Goal: Information Seeking & Learning: Learn about a topic

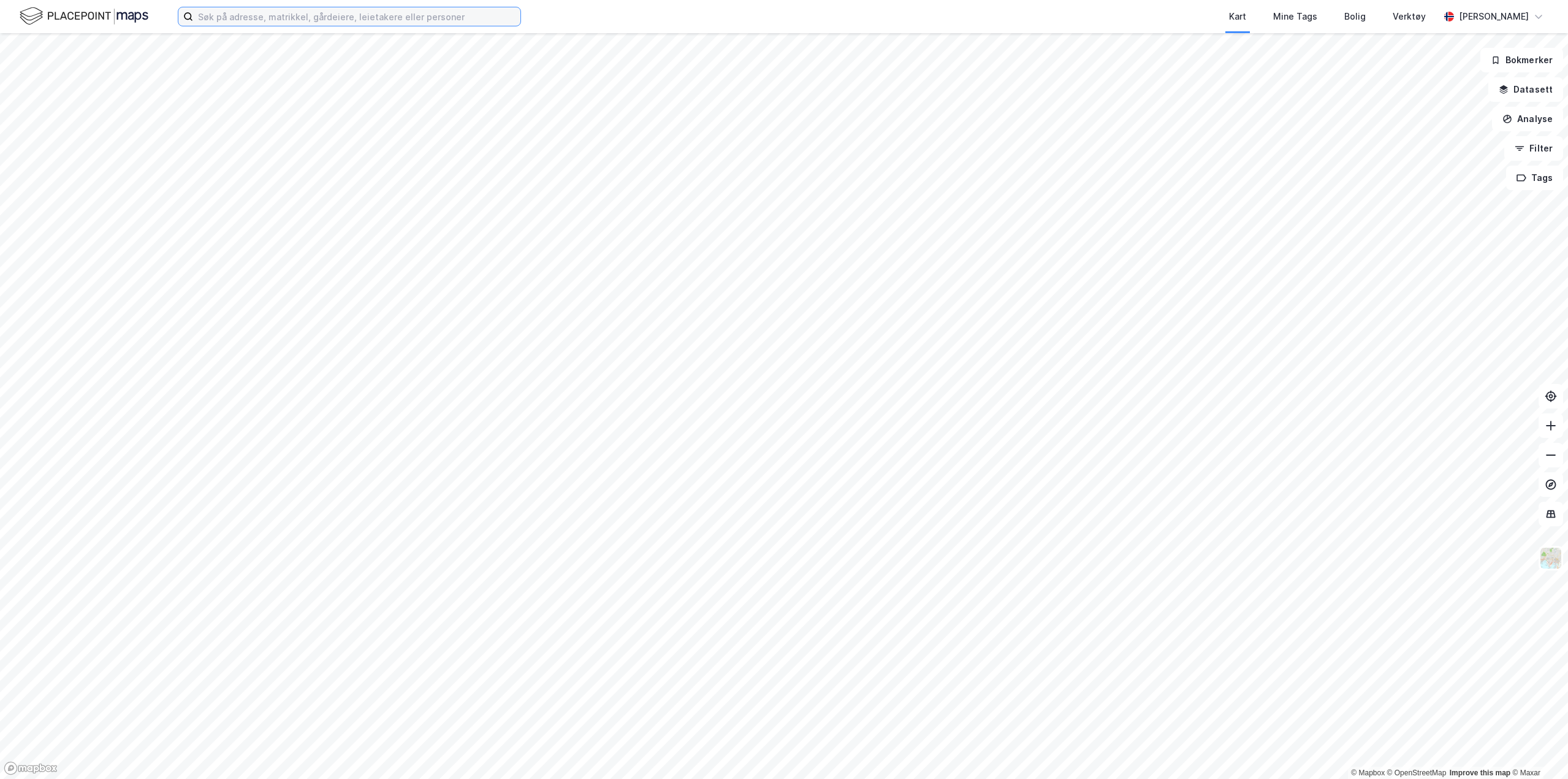
click at [302, 15] on input at bounding box center [357, 16] width 328 height 18
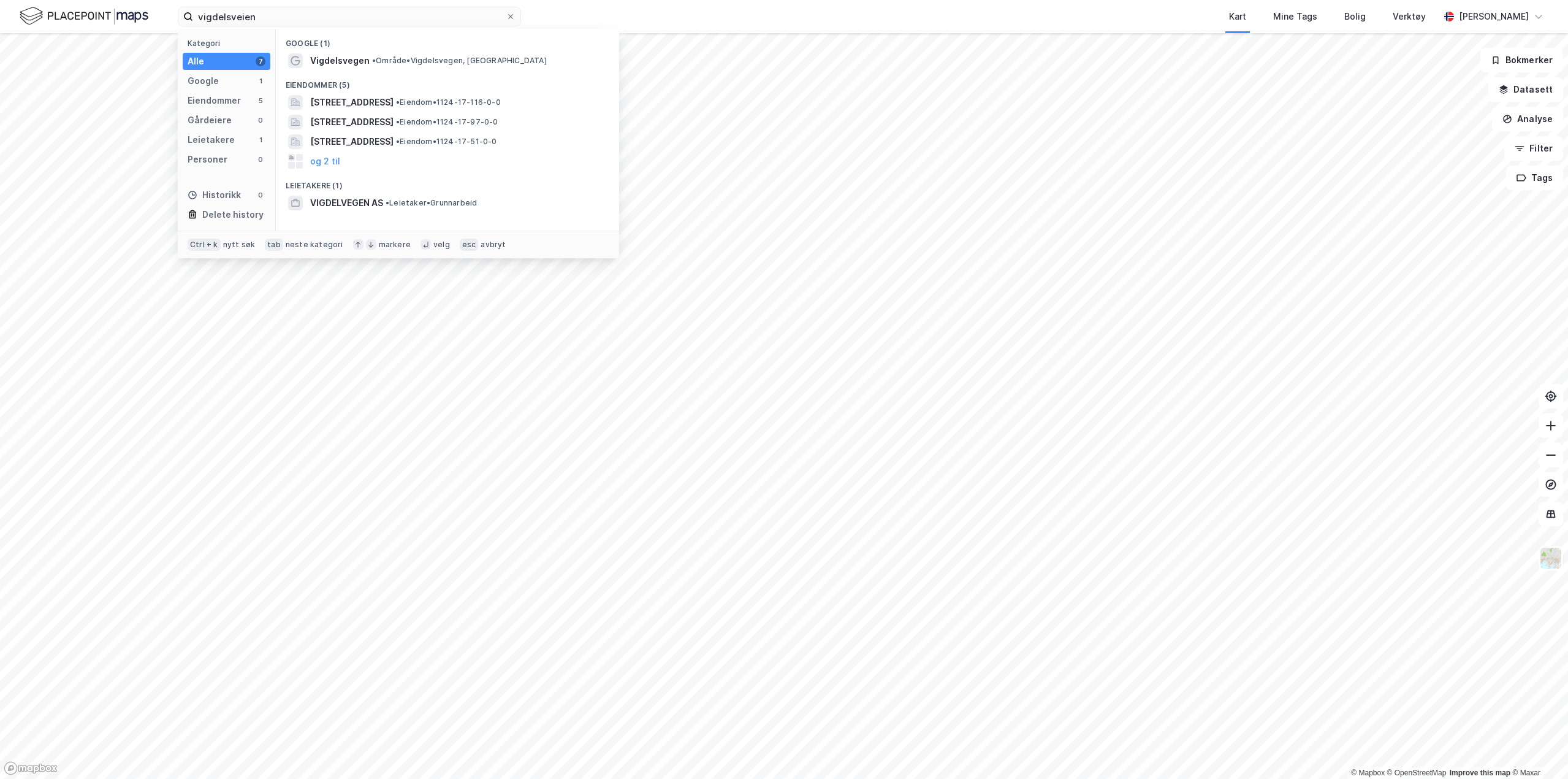
click at [348, 62] on span "Vigdelsvegen" at bounding box center [340, 60] width 60 height 15
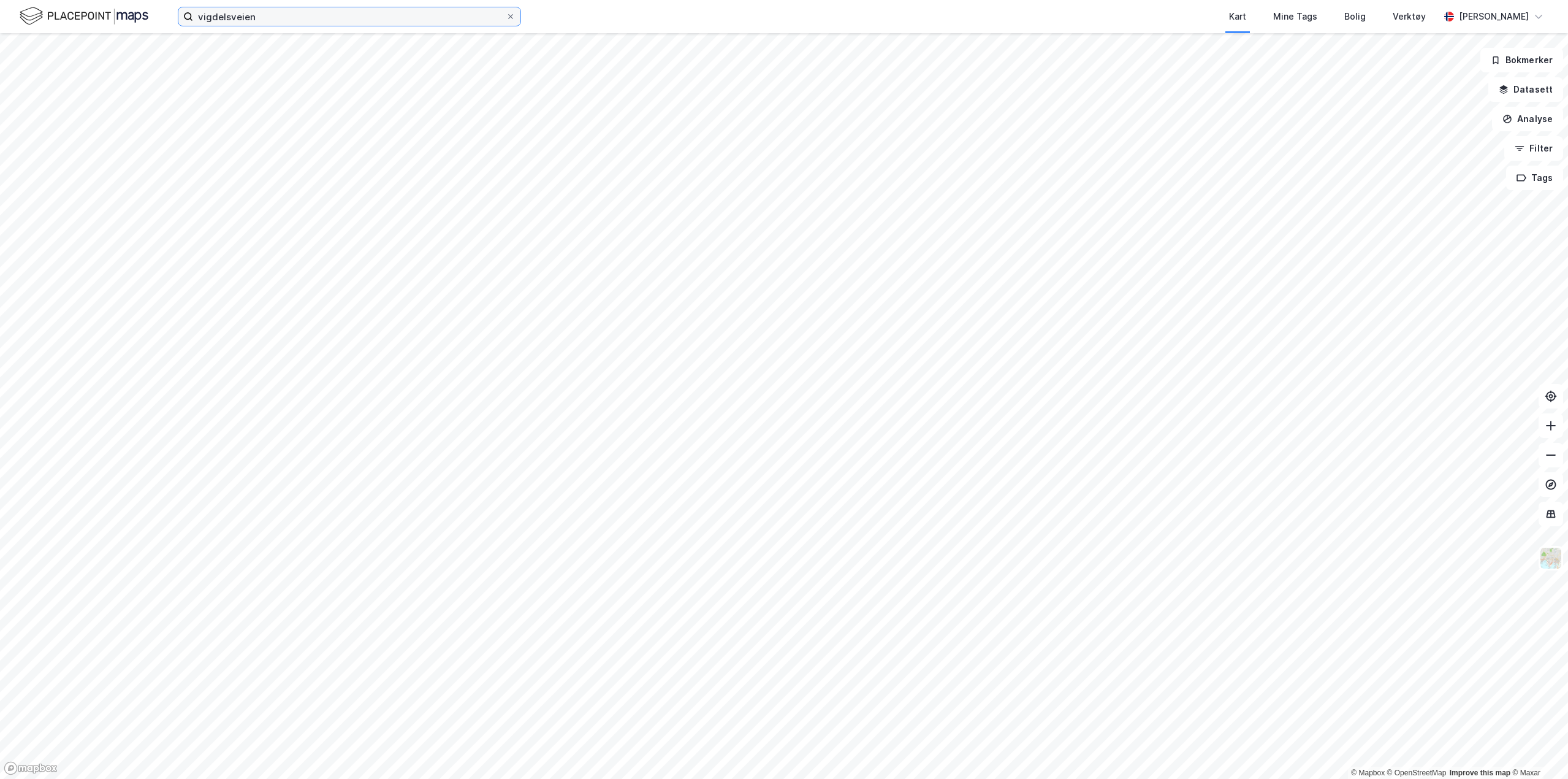
click at [265, 21] on input "vigdelsveien" at bounding box center [349, 16] width 313 height 18
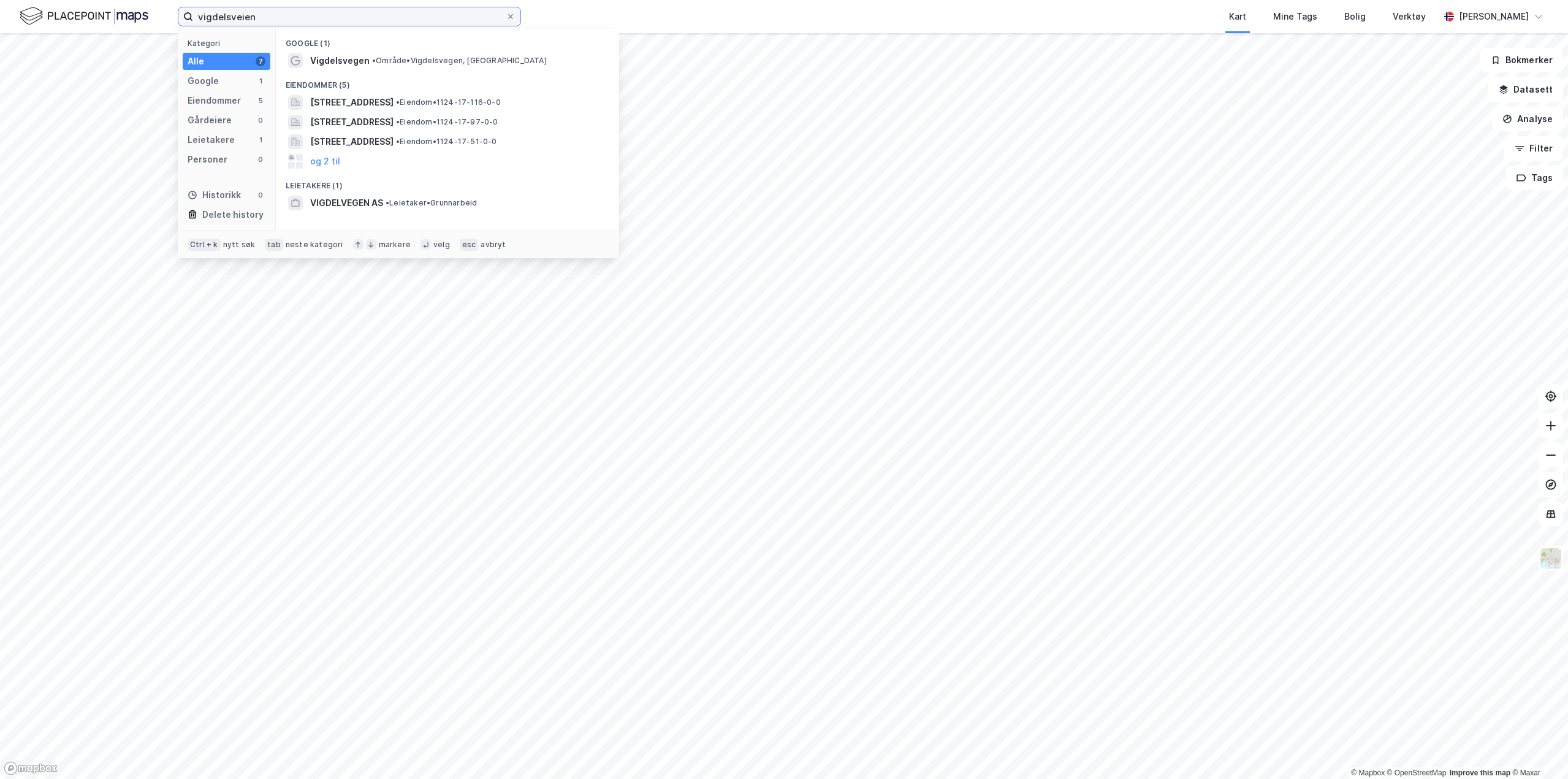
click at [240, 16] on input "vigdelsveien" at bounding box center [349, 16] width 313 height 18
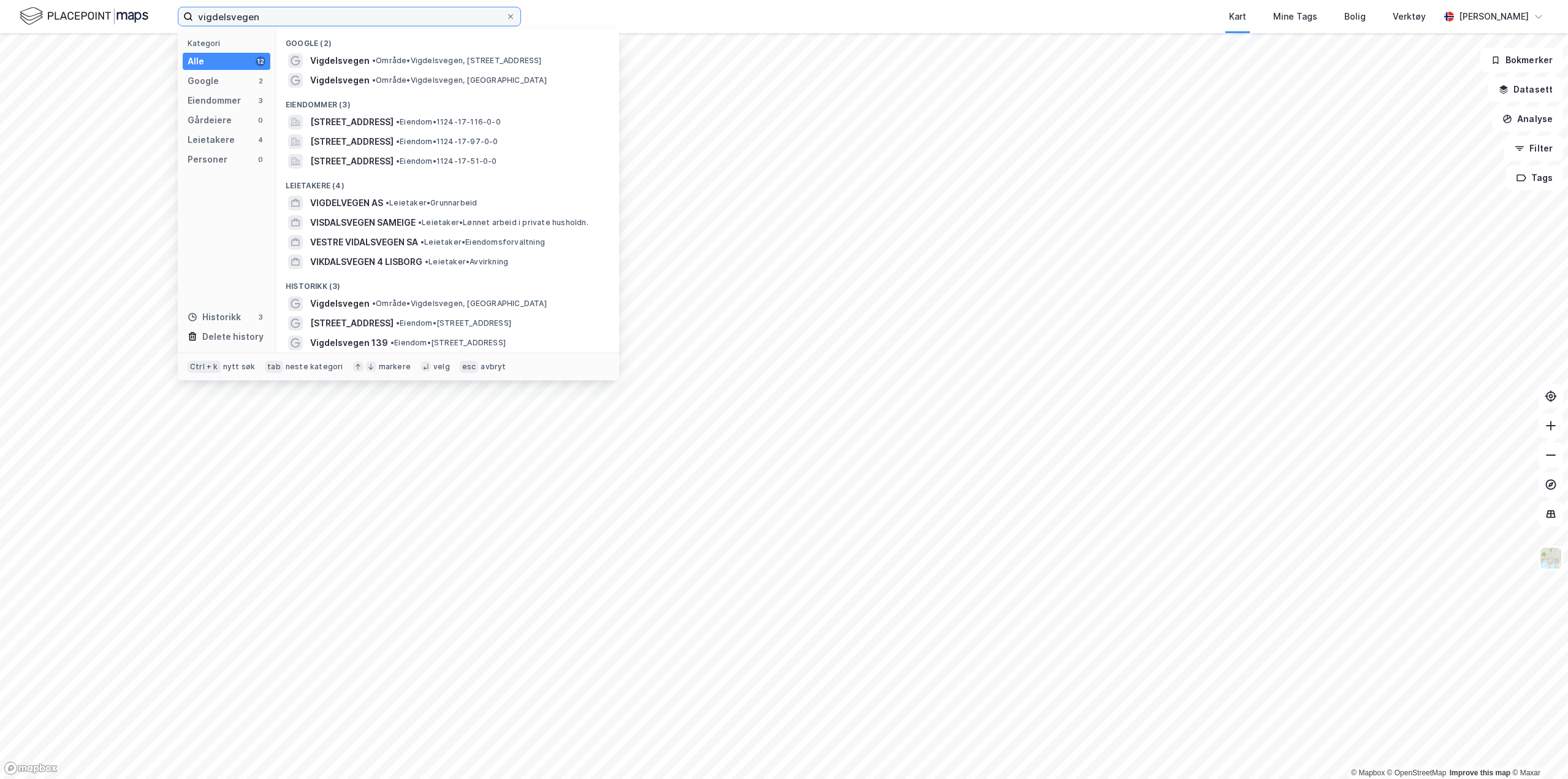
click at [261, 17] on input "vigdelsvegen" at bounding box center [349, 16] width 313 height 18
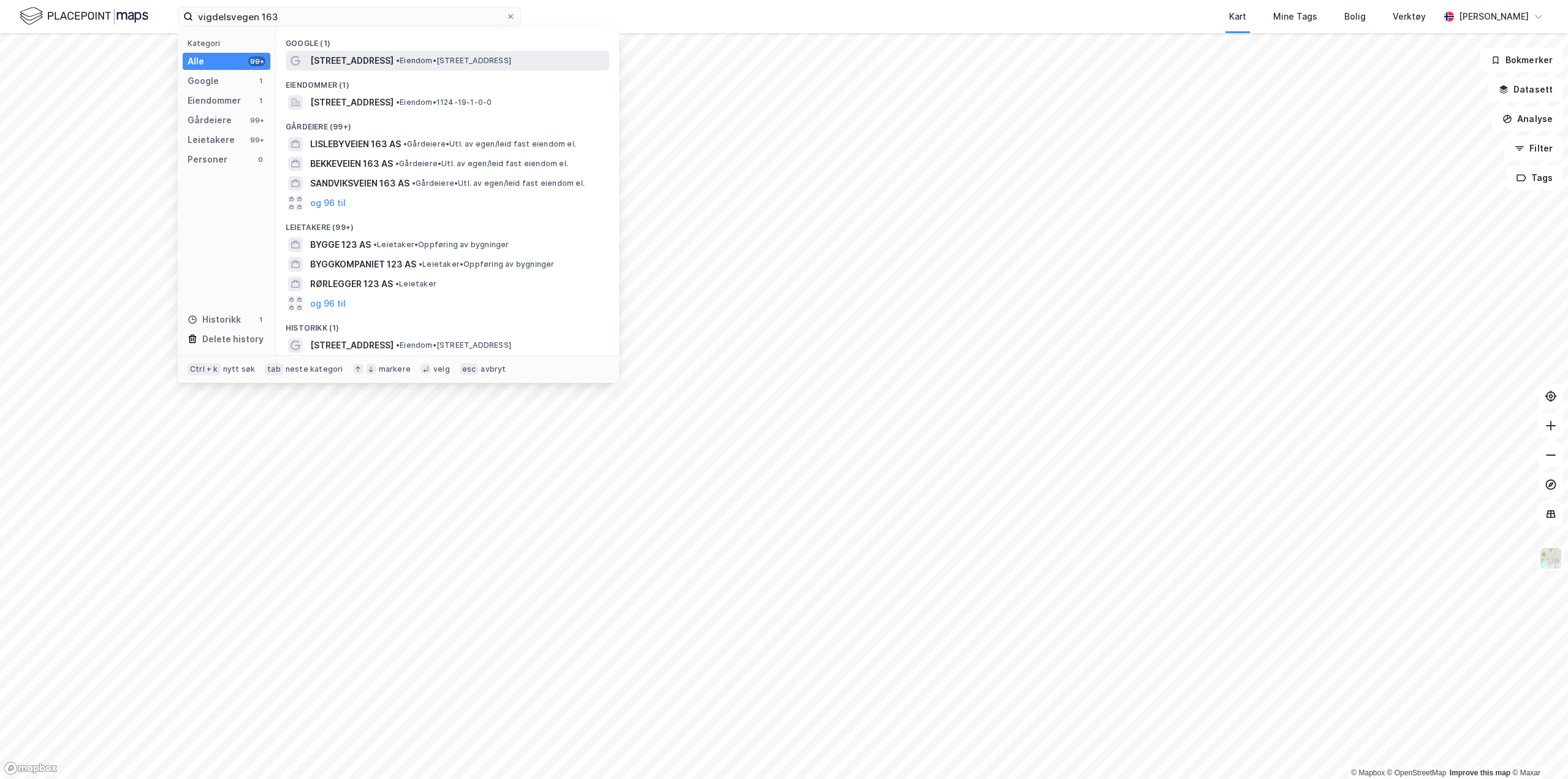
click at [388, 66] on div "[STREET_ADDRESS] • Eiendom • [STREET_ADDRESS]" at bounding box center [458, 60] width 297 height 15
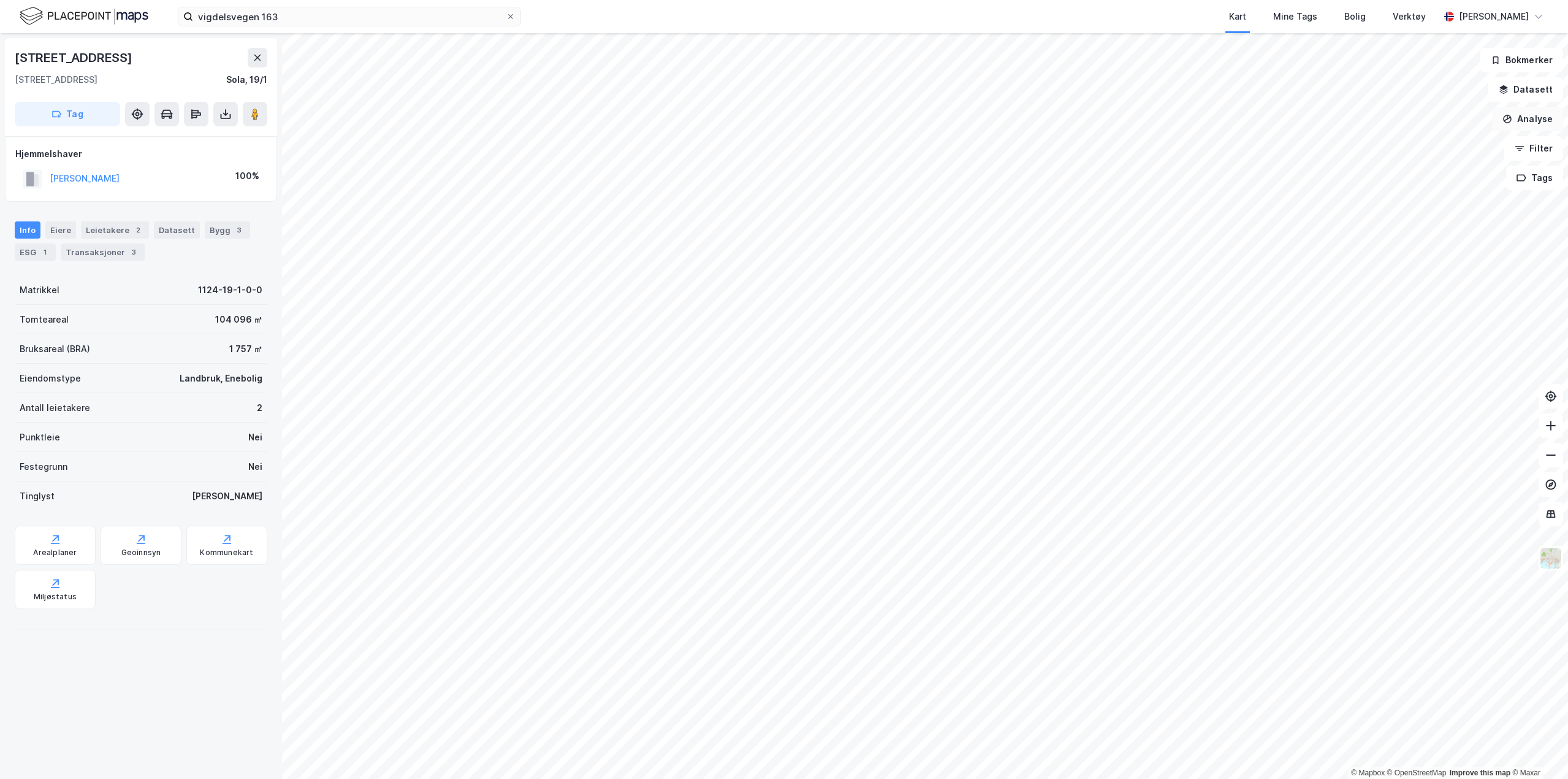
click at [1531, 119] on button "Analyse" at bounding box center [1528, 119] width 71 height 25
click at [1393, 121] on div "Mål avstand" at bounding box center [1420, 120] width 107 height 10
click at [1550, 426] on icon at bounding box center [1551, 425] width 12 height 12
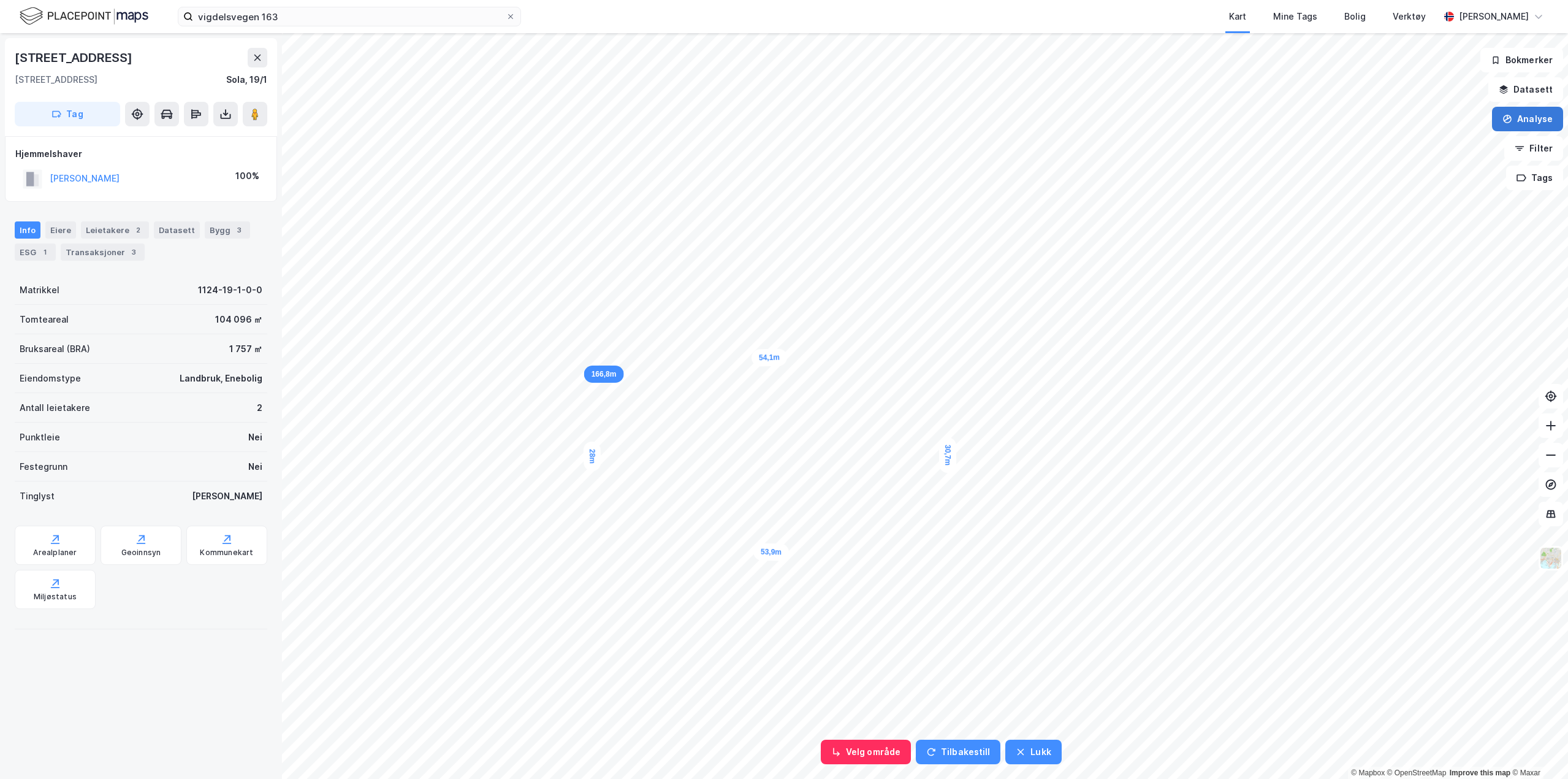
click at [592, 367] on div "166,8m" at bounding box center [604, 374] width 40 height 17
click at [1548, 563] on img at bounding box center [1551, 558] width 23 height 23
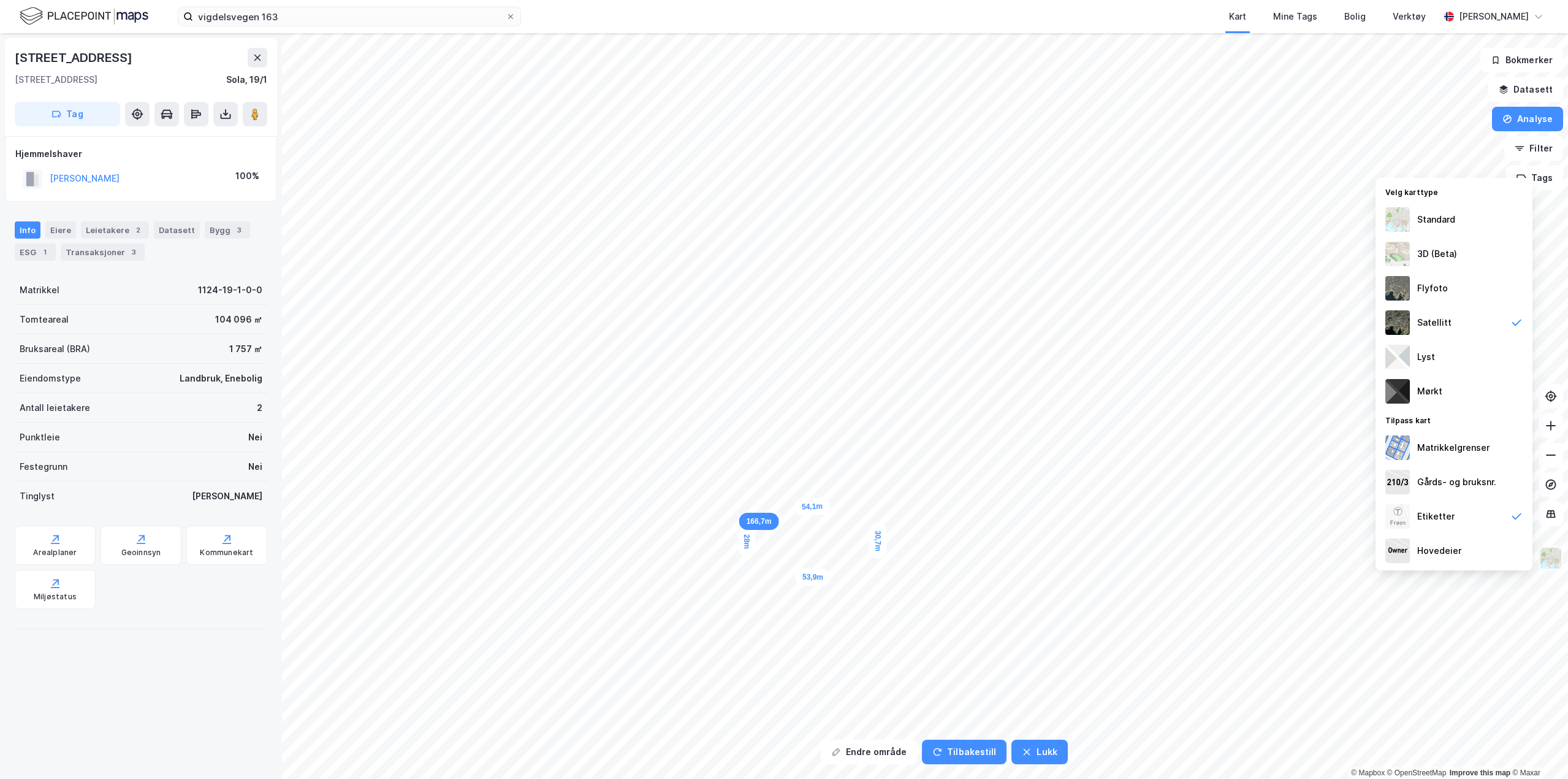
click at [1556, 558] on img at bounding box center [1551, 558] width 23 height 23
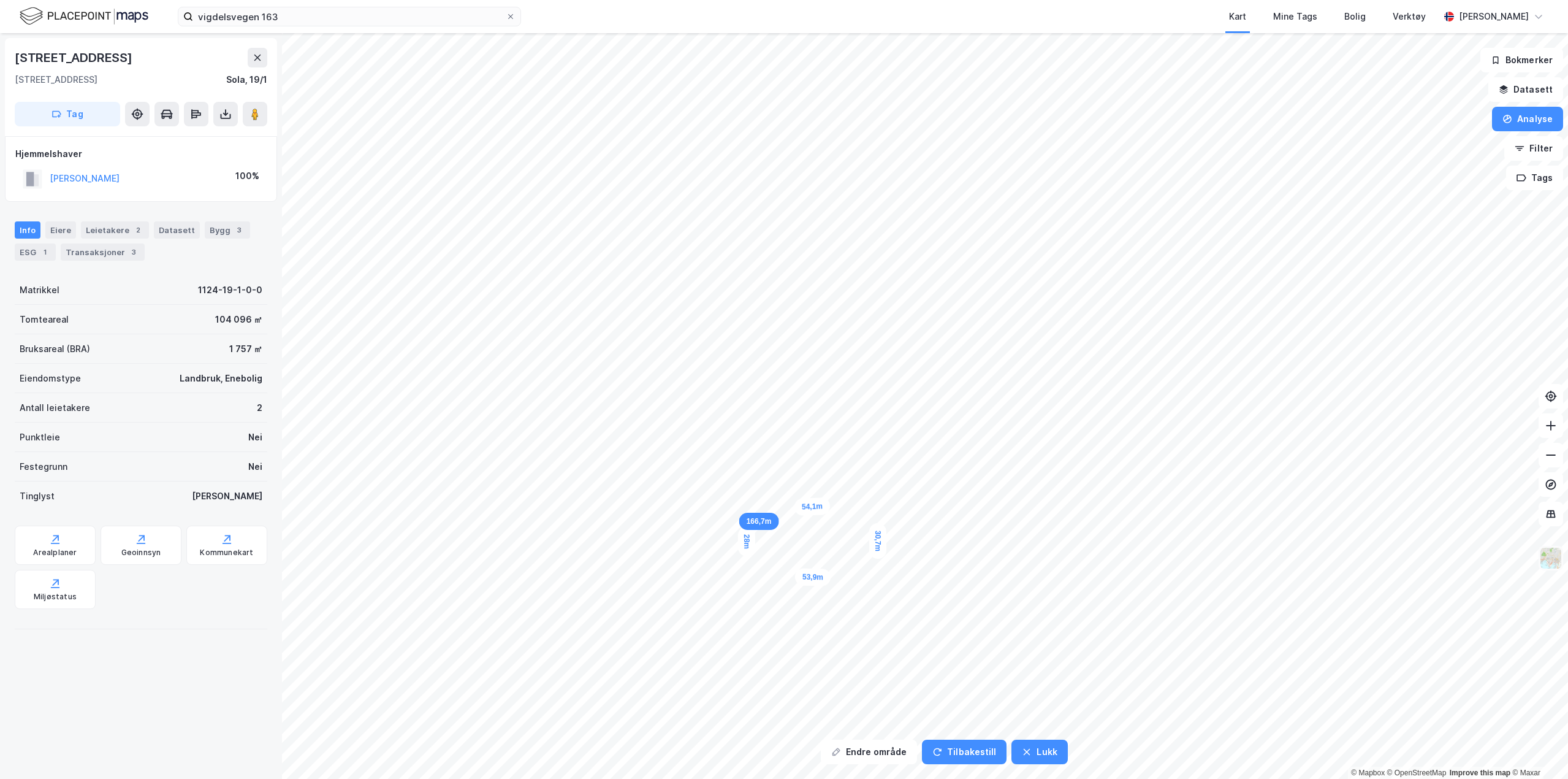
click at [1556, 558] on img at bounding box center [1551, 558] width 23 height 23
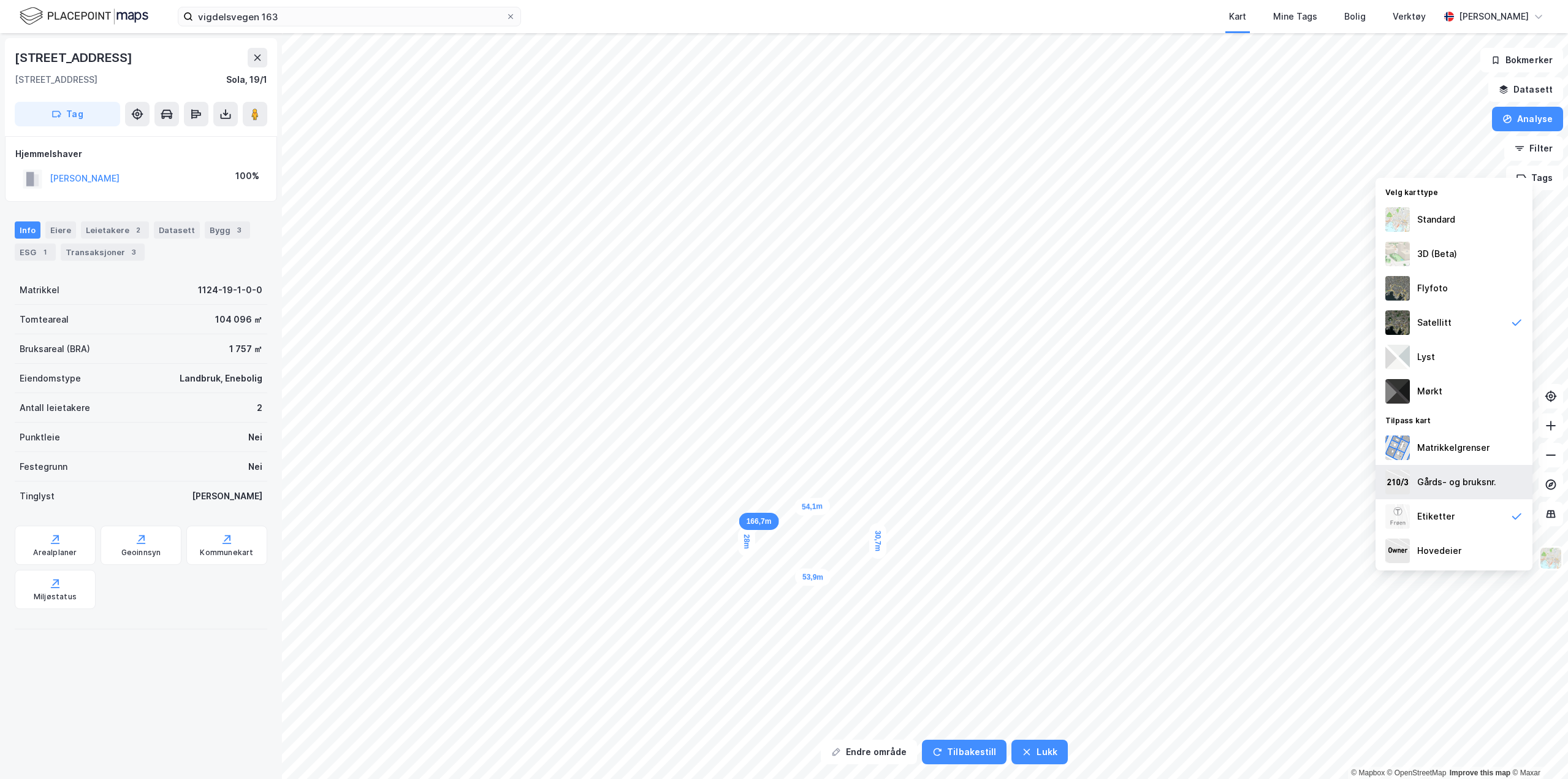
click at [1480, 486] on div "Gårds- og bruksnr." at bounding box center [1457, 482] width 79 height 15
click at [1451, 262] on div "3D (Beta)" at bounding box center [1454, 253] width 157 height 34
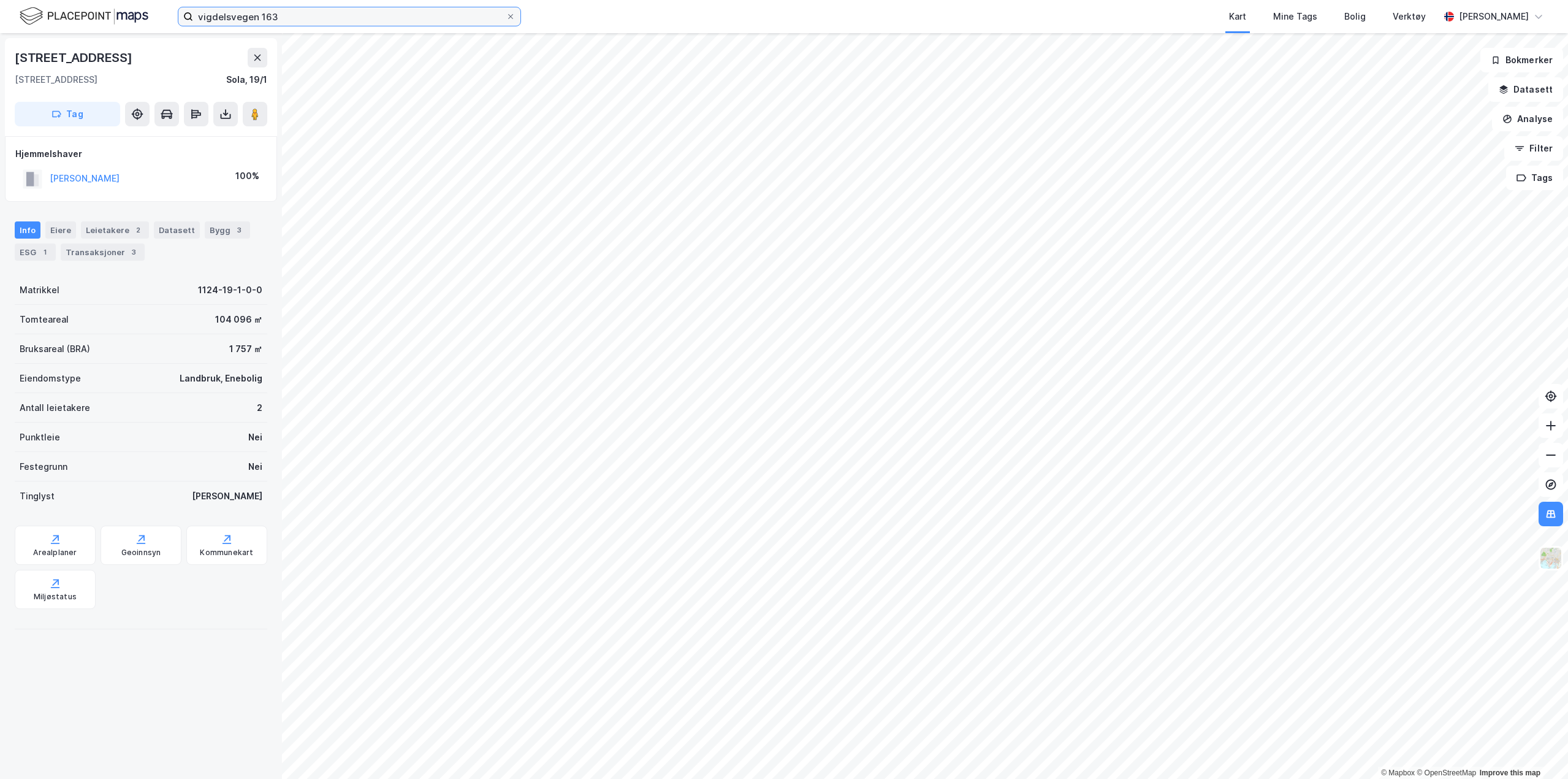
click at [282, 23] on input "vigdelsvegen 163" at bounding box center [349, 16] width 313 height 18
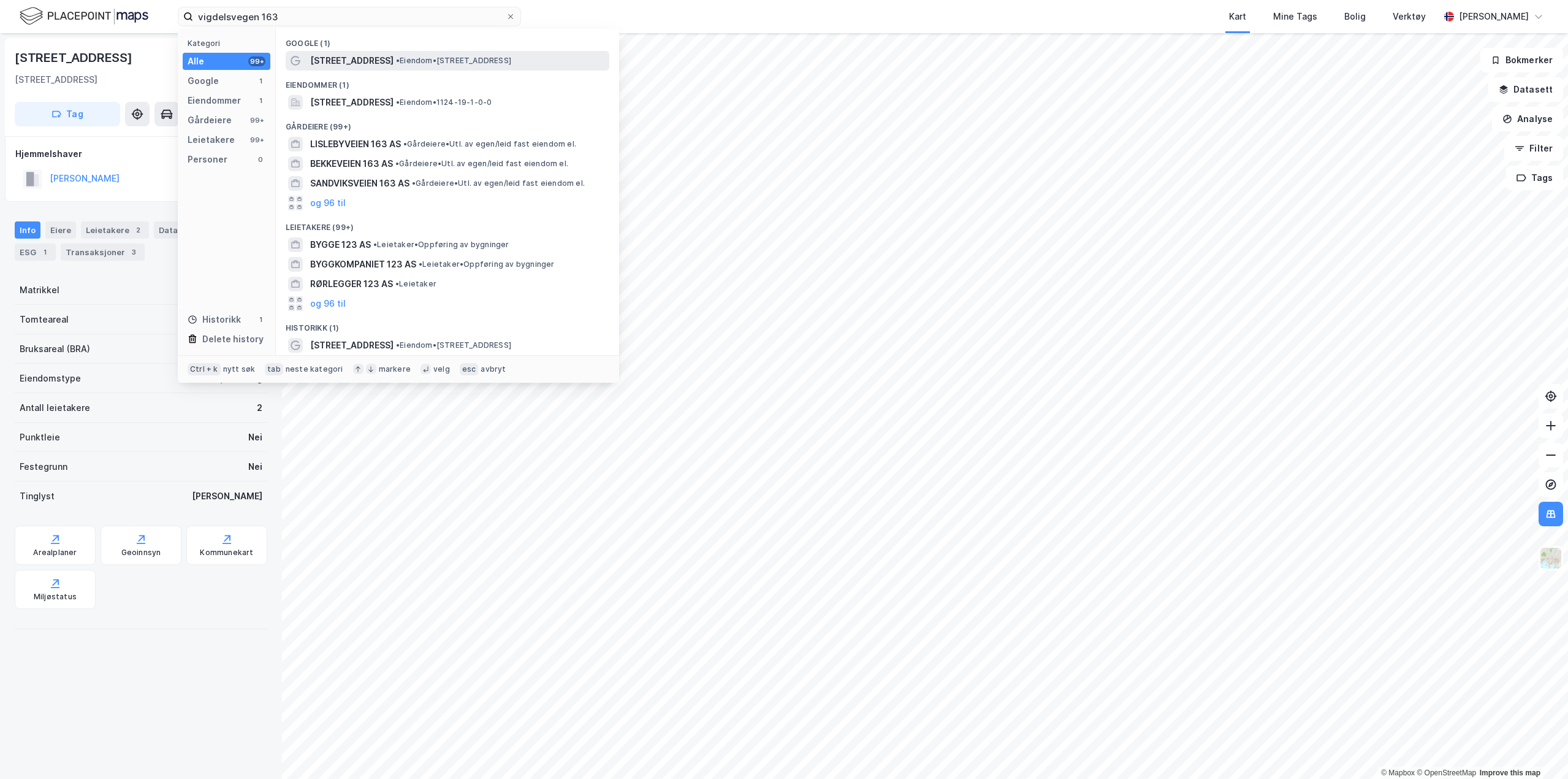
click at [388, 67] on div "[STREET_ADDRESS] • Eiendom • [STREET_ADDRESS]" at bounding box center [458, 60] width 297 height 15
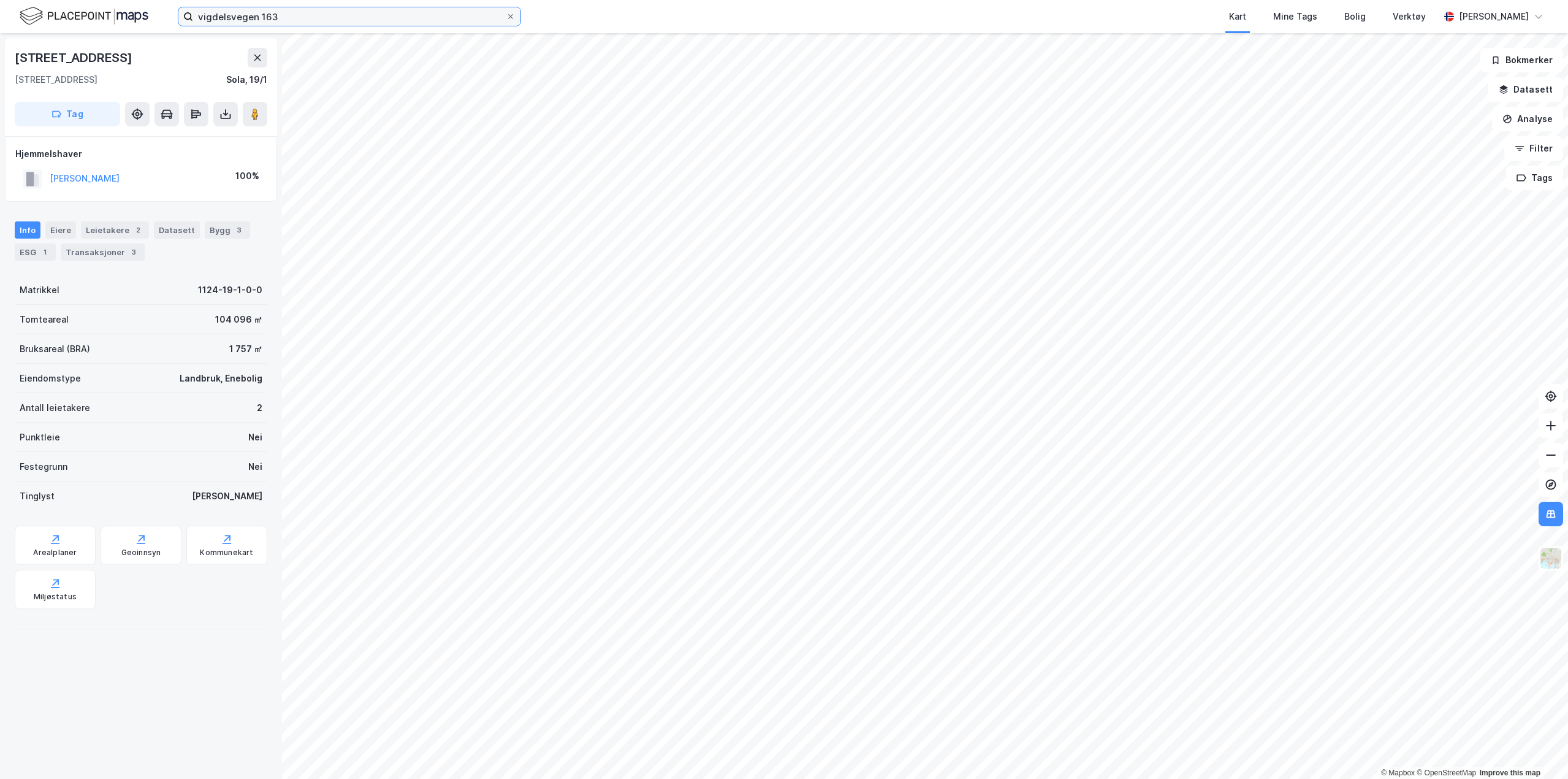
click at [295, 13] on input "vigdelsvegen 163" at bounding box center [349, 16] width 313 height 18
type input "vigdelsvegen 163"
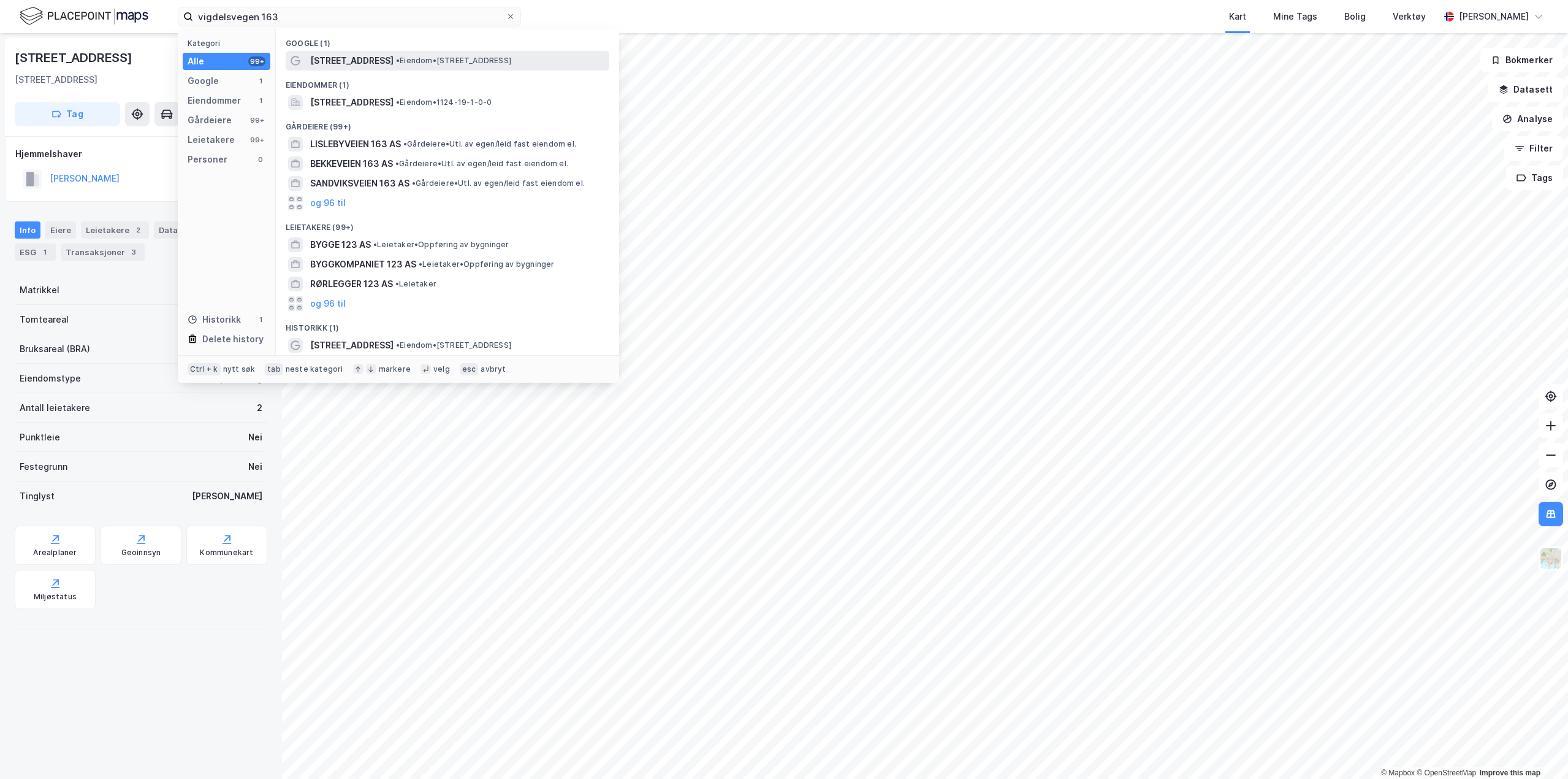
click at [350, 60] on span "[STREET_ADDRESS]" at bounding box center [352, 60] width 84 height 15
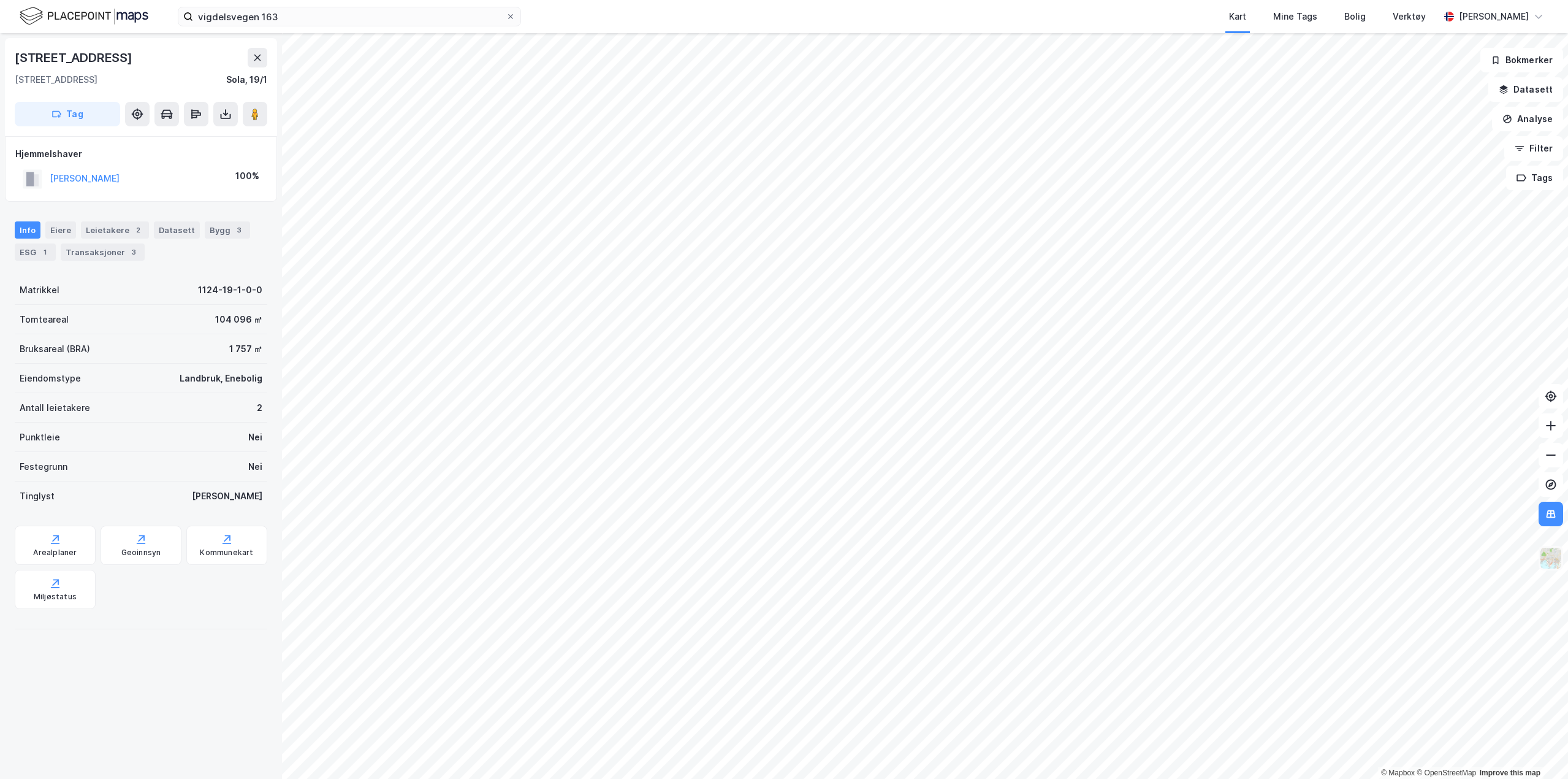
click at [1561, 554] on img at bounding box center [1551, 558] width 23 height 23
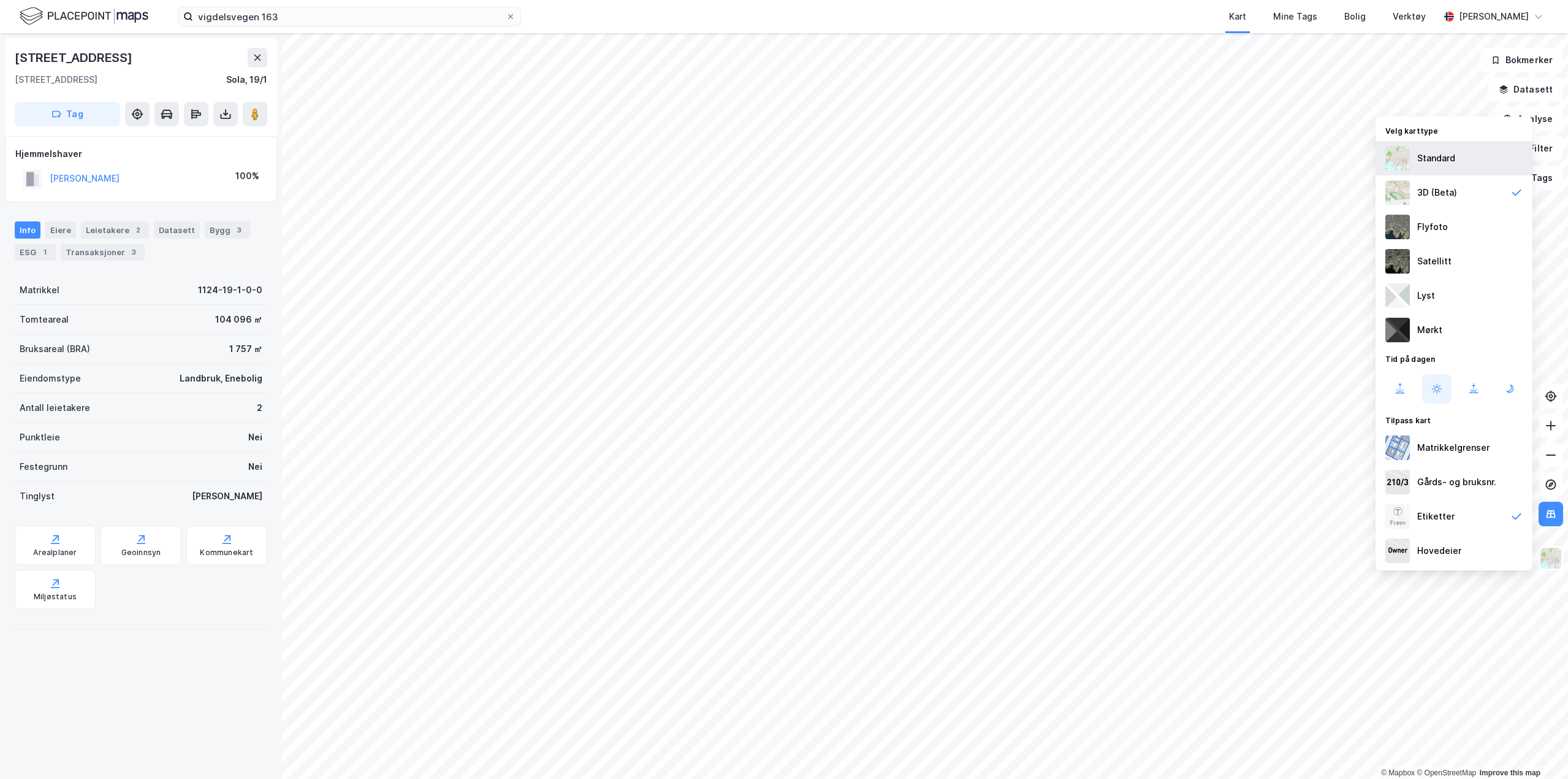
click at [1446, 167] on div "Standard" at bounding box center [1454, 158] width 157 height 34
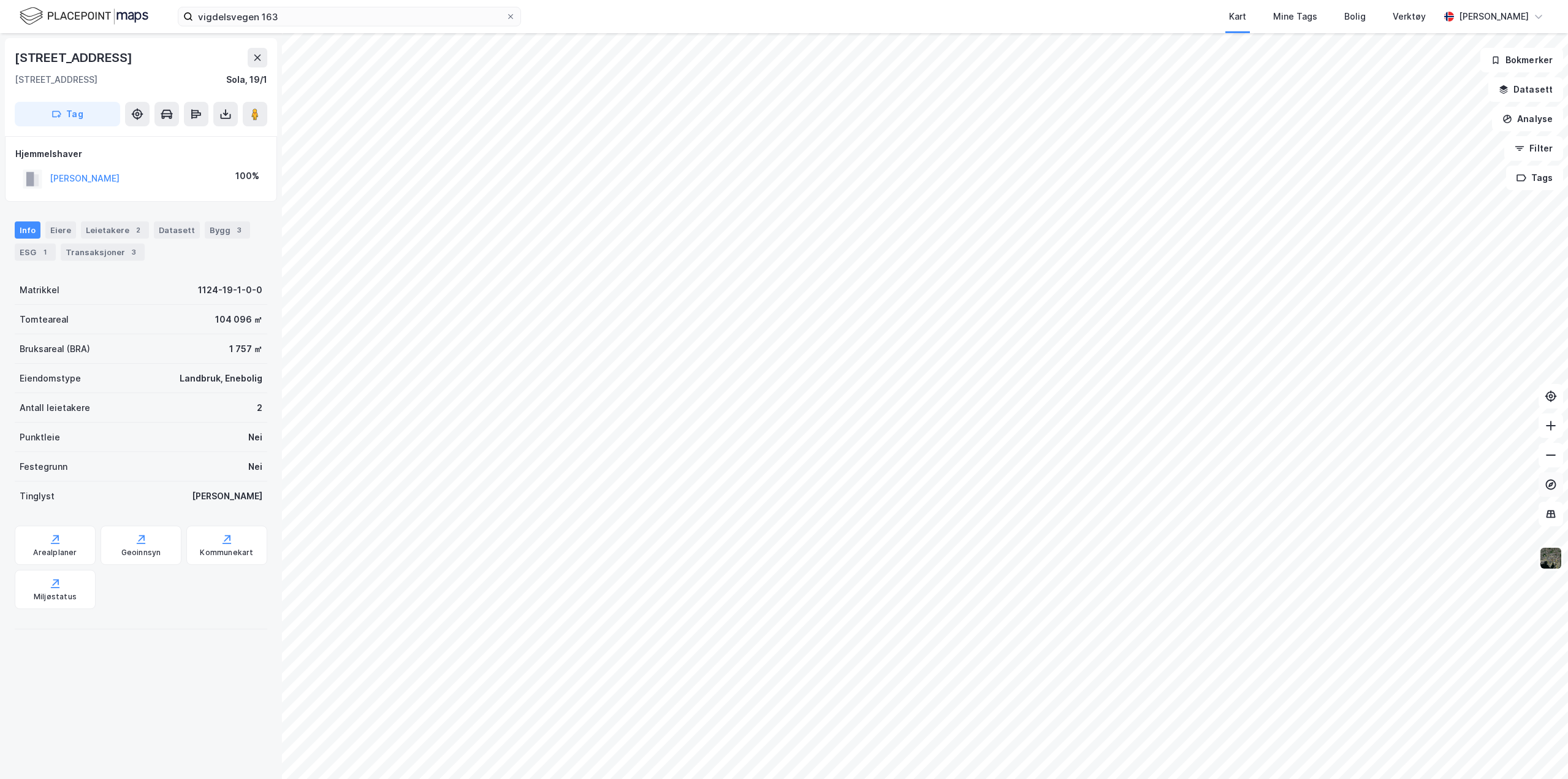
click at [1553, 484] on icon at bounding box center [1551, 484] width 12 height 12
click at [1551, 422] on icon at bounding box center [1551, 425] width 12 height 12
click at [1550, 565] on img at bounding box center [1551, 558] width 23 height 23
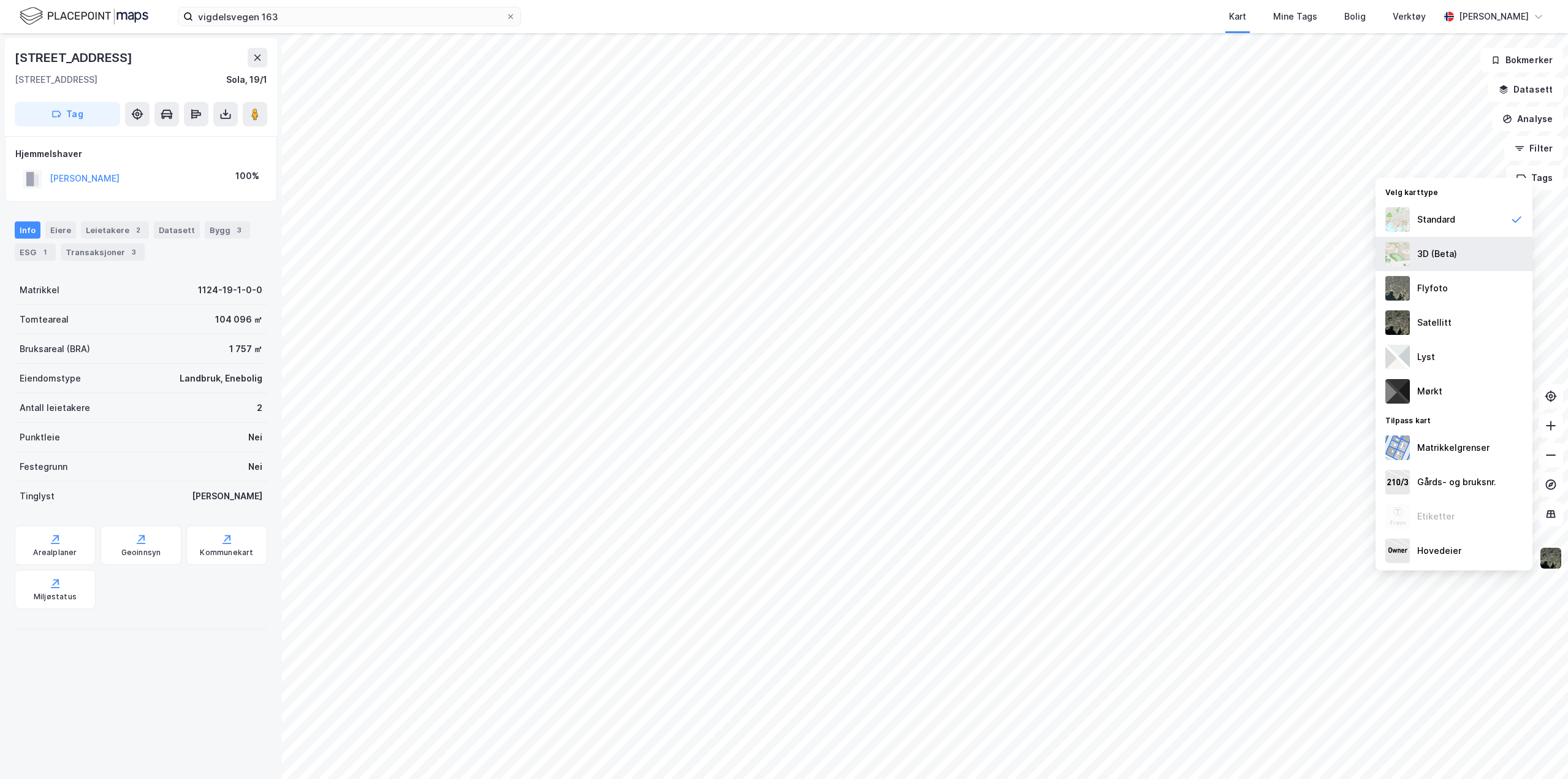
click at [1443, 258] on div "3D (Beta)" at bounding box center [1437, 254] width 40 height 15
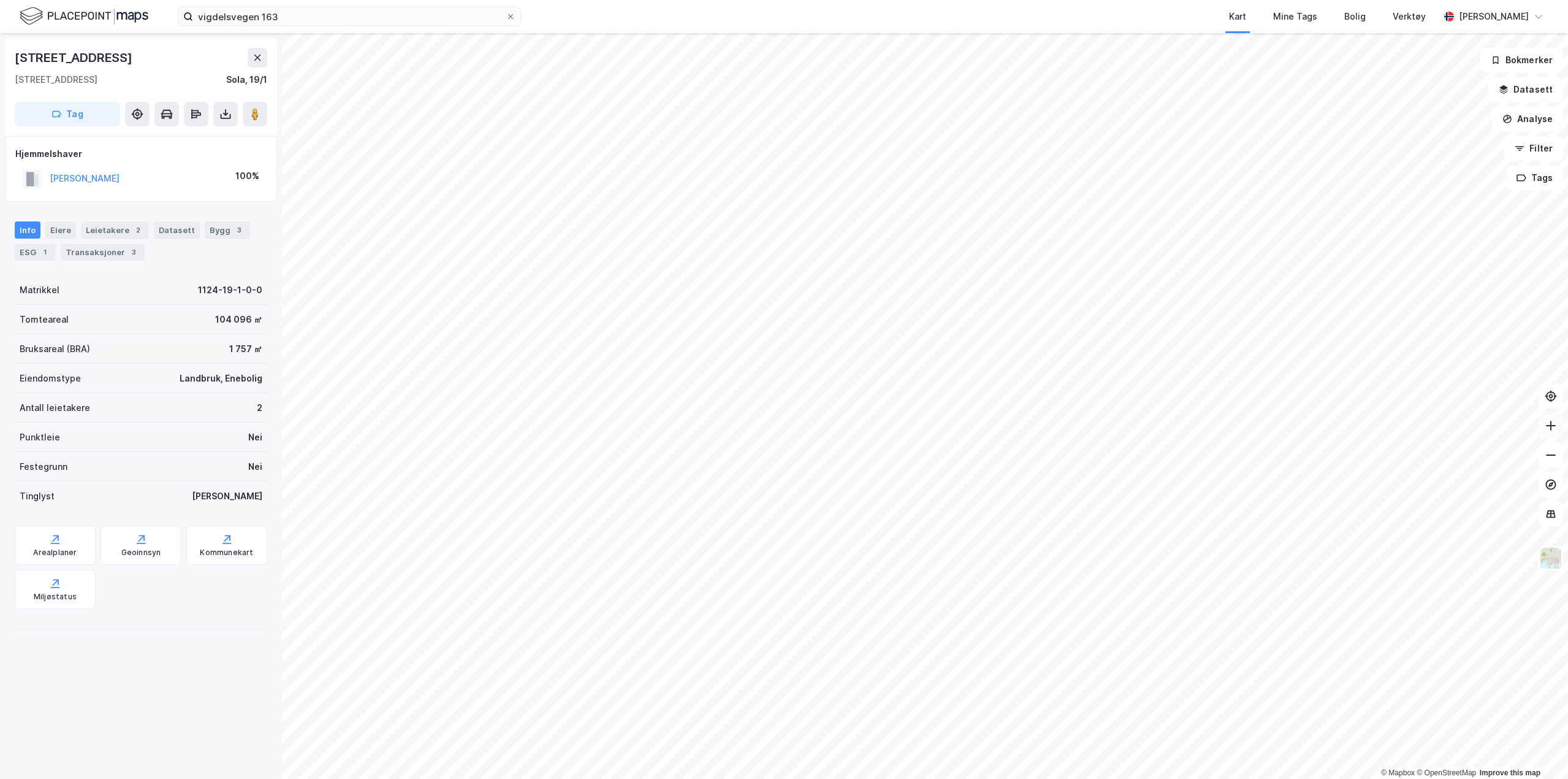
click at [1549, 421] on icon at bounding box center [1551, 425] width 12 height 12
